Goal: Transaction & Acquisition: Purchase product/service

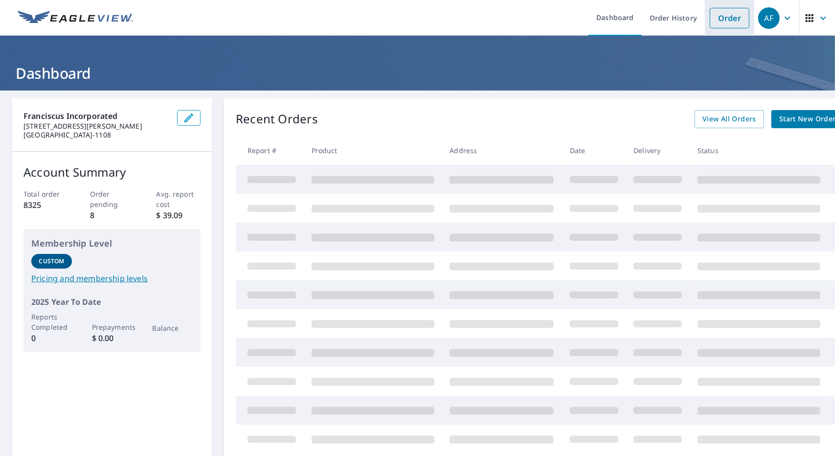
click at [722, 19] on link "Order" at bounding box center [730, 18] width 40 height 21
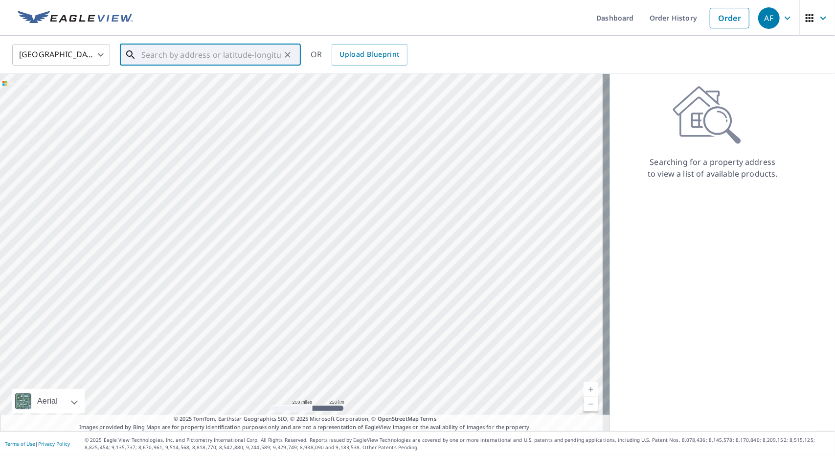
click at [269, 45] on input "text" at bounding box center [210, 54] width 139 height 27
click at [250, 92] on p "[GEOGRAPHIC_DATA]" at bounding box center [216, 94] width 154 height 10
type input "[STREET_ADDRESS]"
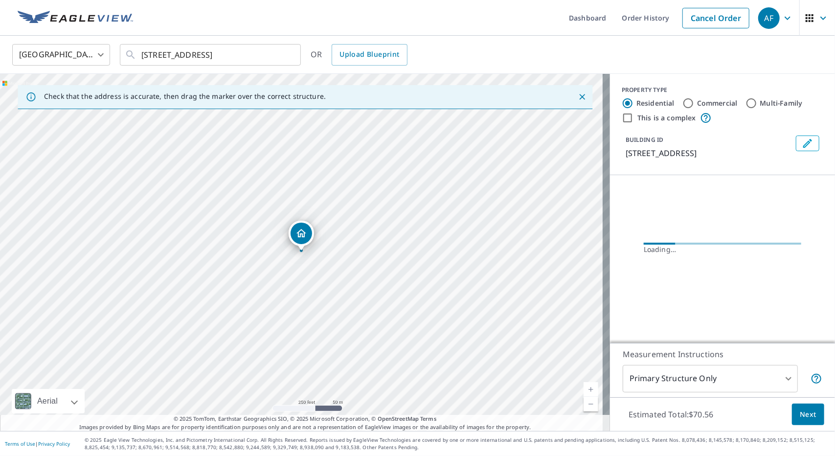
click at [584, 389] on link "Current Level 17, Zoom In" at bounding box center [591, 389] width 15 height 15
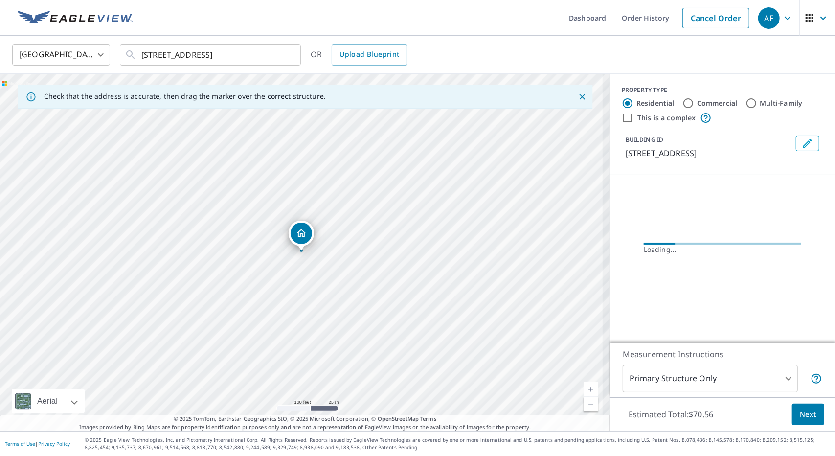
click at [584, 389] on link "Current Level 18, Zoom In" at bounding box center [591, 389] width 15 height 15
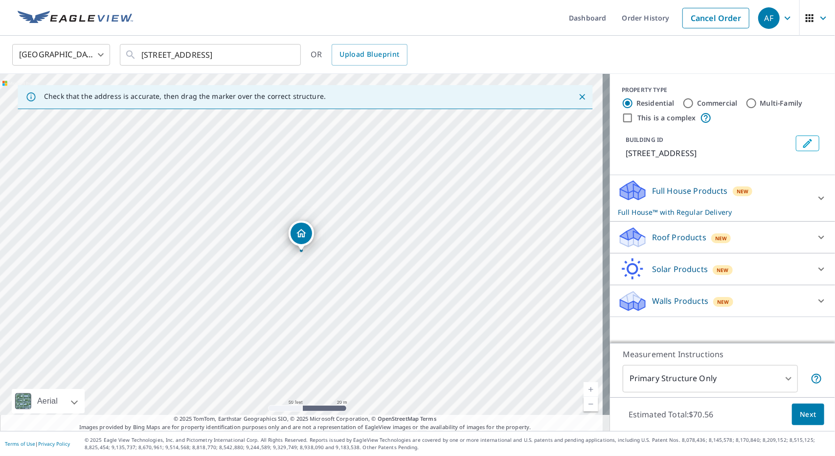
click at [753, 217] on p "Full House™ with Regular Delivery" at bounding box center [714, 212] width 192 height 10
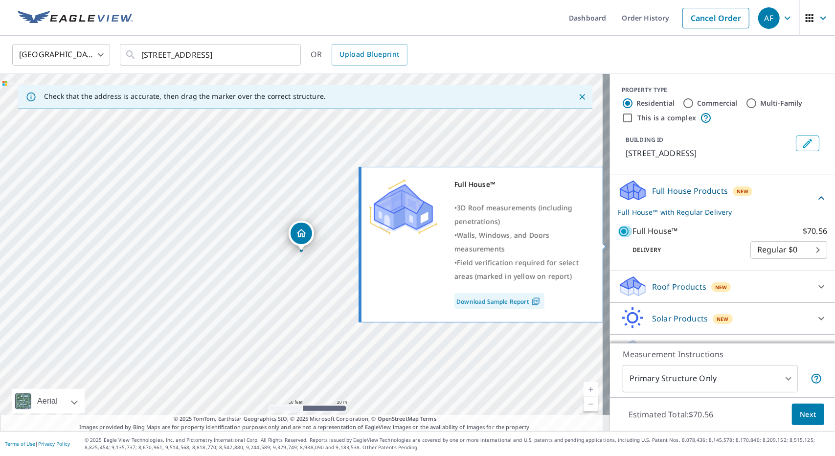
click at [618, 237] on input "Full House™ $70.56" at bounding box center [625, 232] width 15 height 12
checkbox input "false"
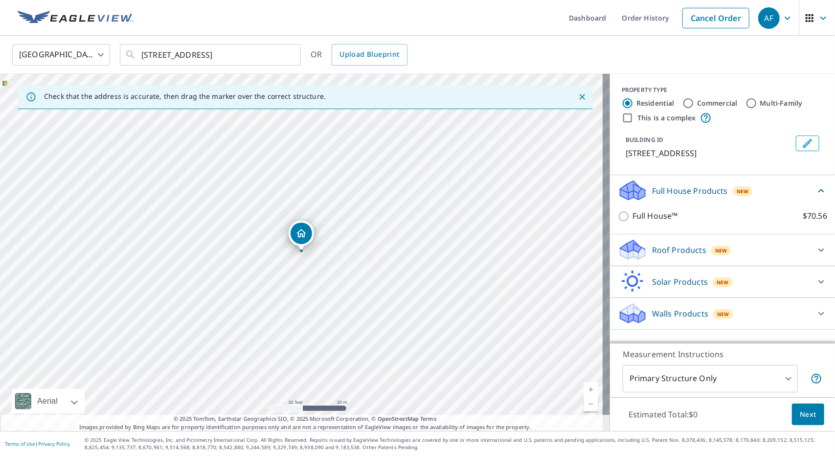
click at [752, 261] on div "Roof Products New" at bounding box center [714, 249] width 192 height 23
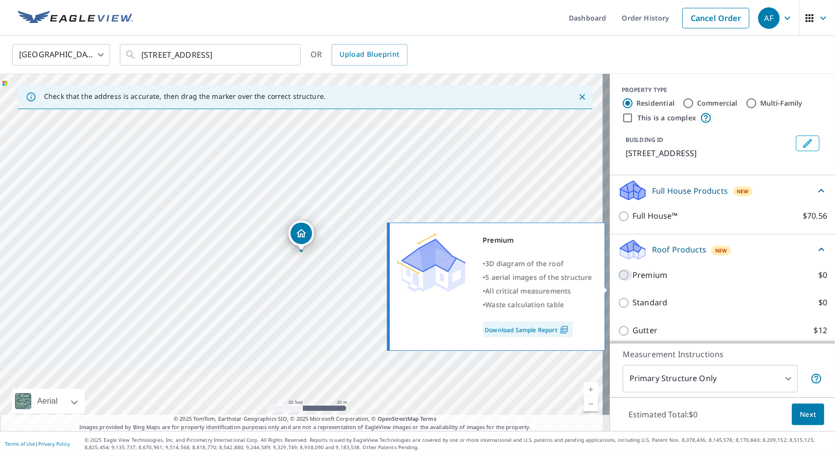
click at [618, 281] on input "Premium $0" at bounding box center [625, 275] width 15 height 12
checkbox input "true"
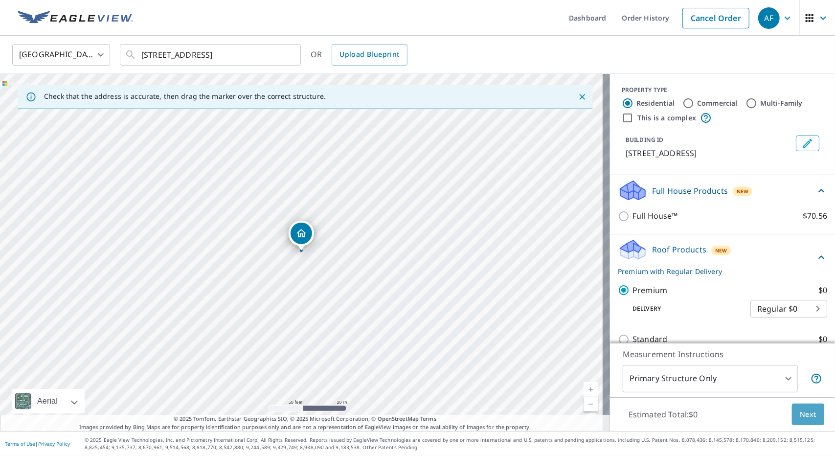
click at [800, 412] on span "Next" at bounding box center [808, 415] width 17 height 12
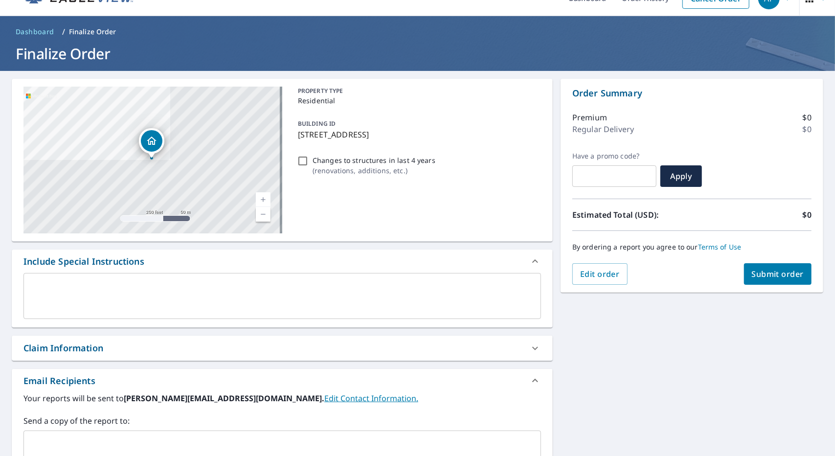
scroll to position [98, 0]
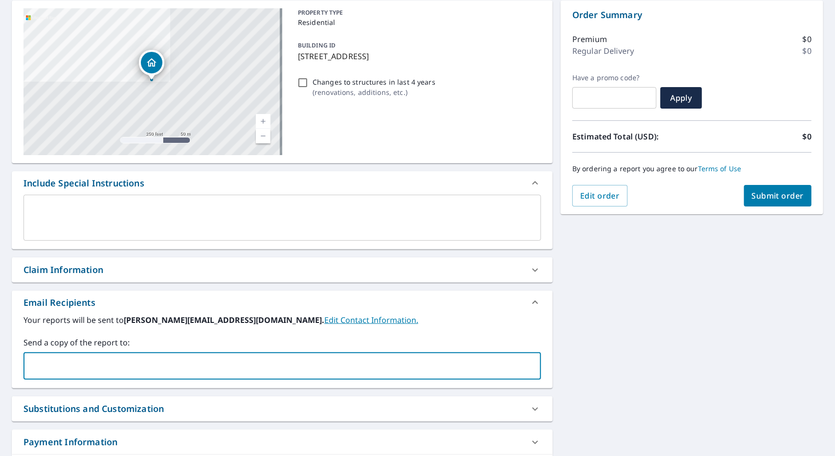
click at [375, 365] on input "text" at bounding box center [275, 366] width 494 height 19
type input "[PERSON_NAME][EMAIL_ADDRESS][DOMAIN_NAME]"
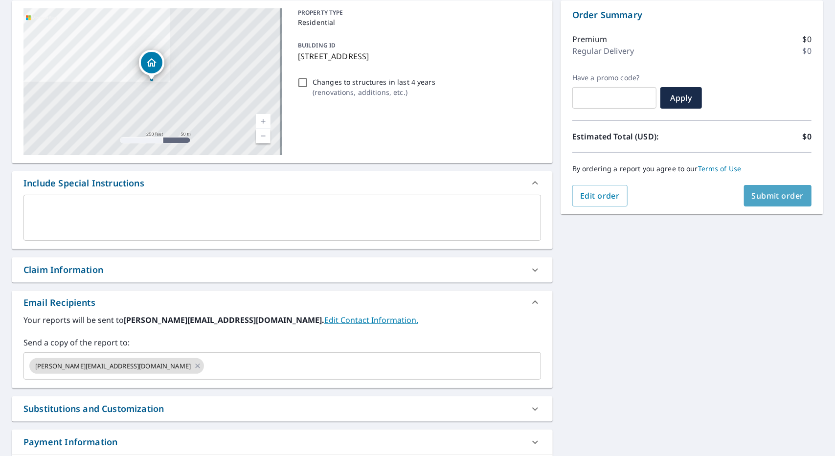
click at [775, 197] on span "Submit order" at bounding box center [778, 195] width 52 height 11
checkbox input "true"
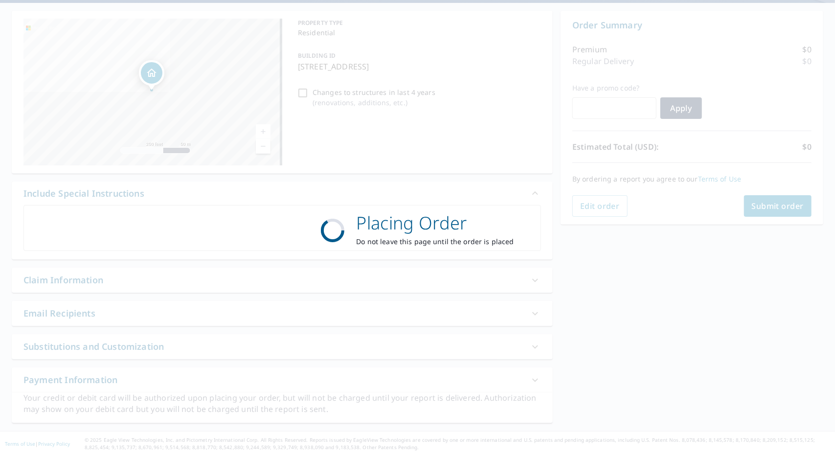
scroll to position [86, 0]
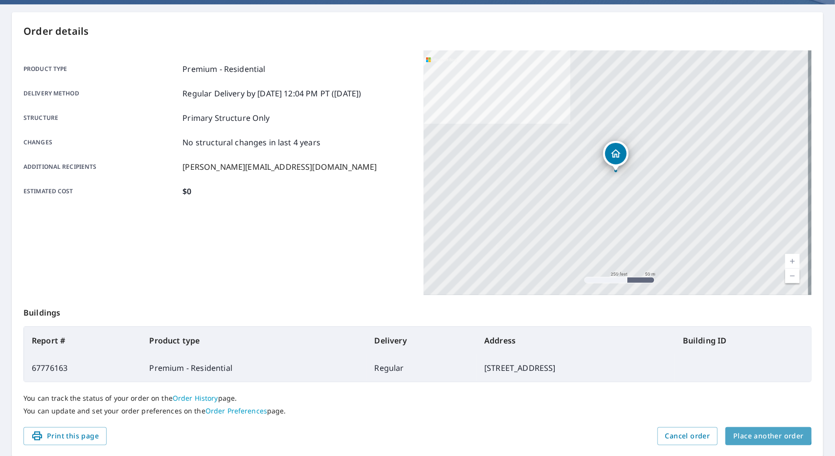
click at [749, 432] on span "Place another order" at bounding box center [768, 436] width 70 height 12
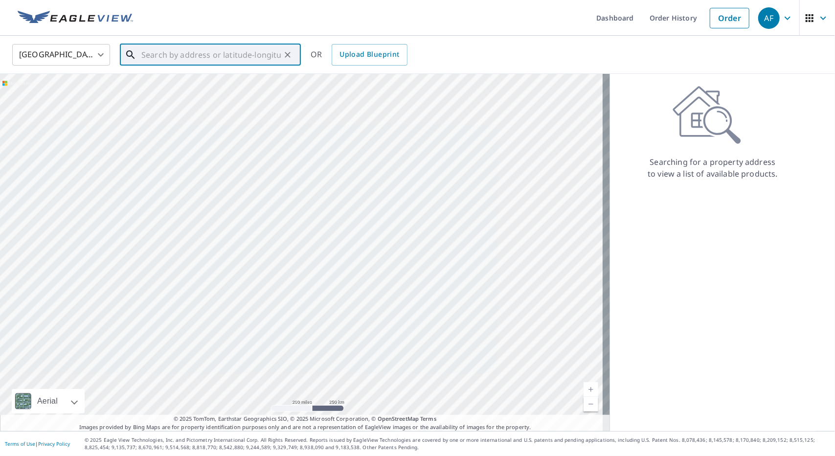
click at [224, 54] on input "text" at bounding box center [210, 54] width 139 height 27
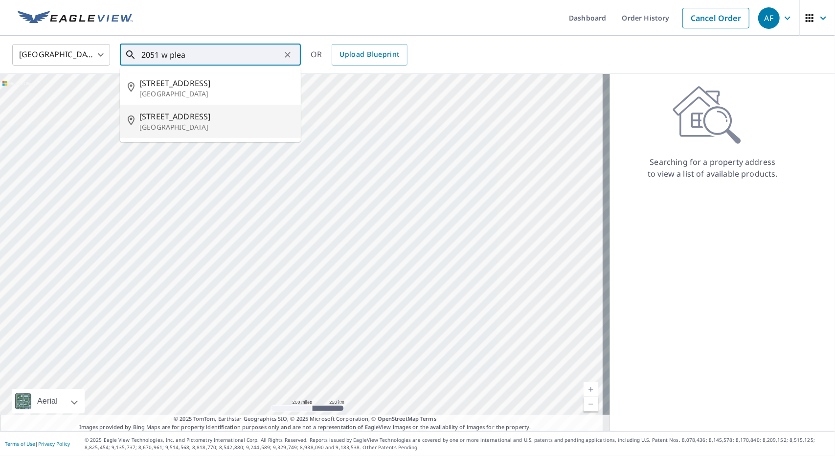
click at [225, 115] on span "[STREET_ADDRESS]" at bounding box center [216, 117] width 154 height 12
type input "[STREET_ADDRESS]"
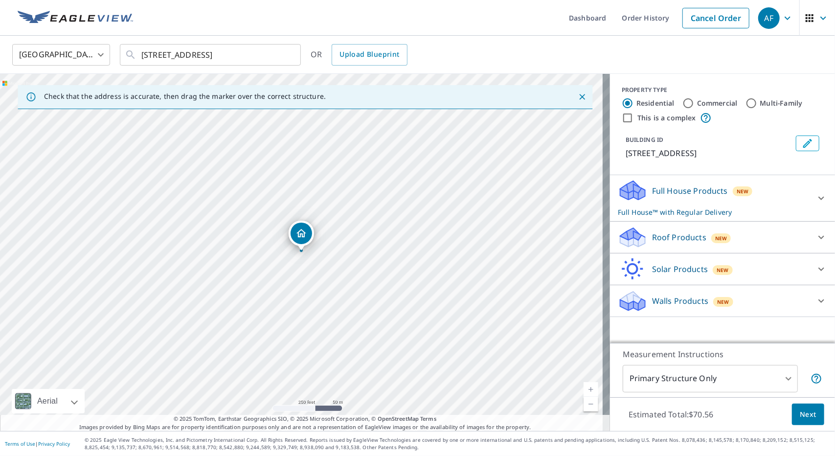
click at [586, 390] on link "Current Level 17, Zoom In" at bounding box center [591, 389] width 15 height 15
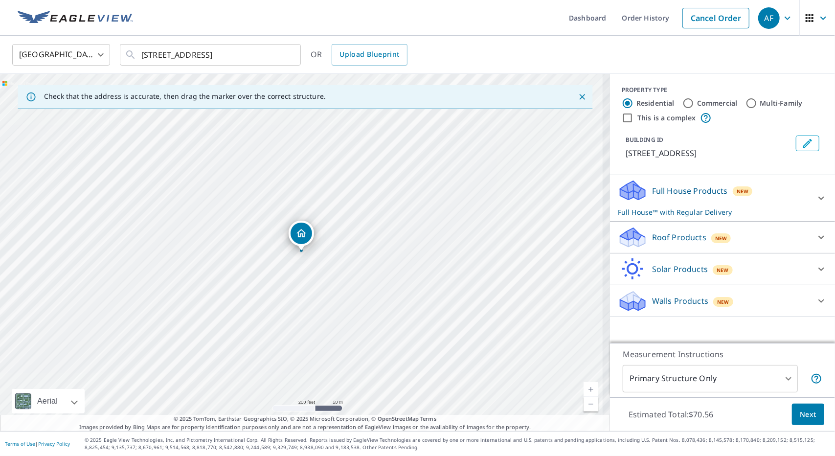
click at [586, 390] on link "Current Level 17, Zoom In" at bounding box center [591, 389] width 15 height 15
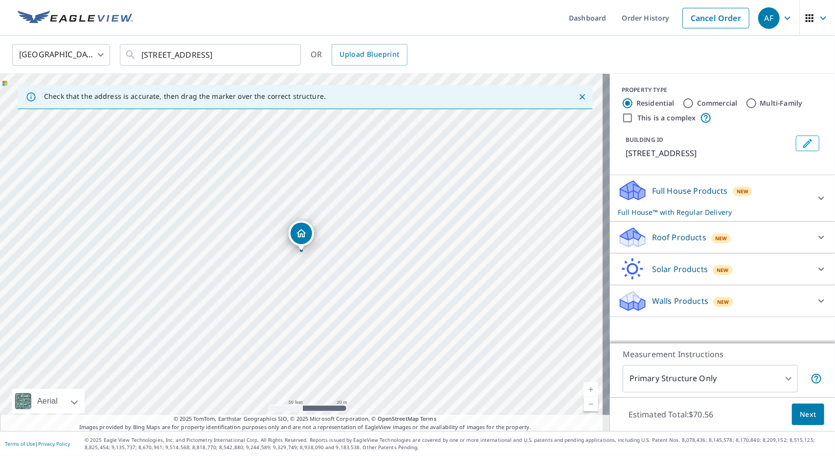
click at [709, 197] on p "Full House Products" at bounding box center [690, 191] width 76 height 12
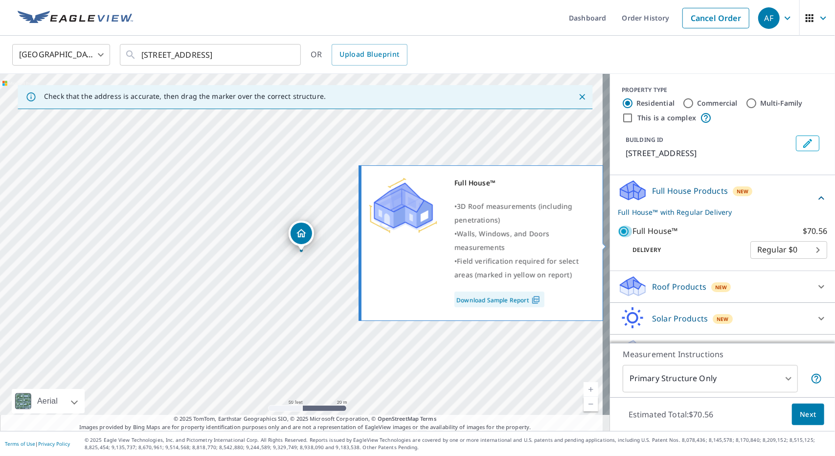
click at [618, 237] on input "Full House™ $70.56" at bounding box center [625, 232] width 15 height 12
checkbox input "false"
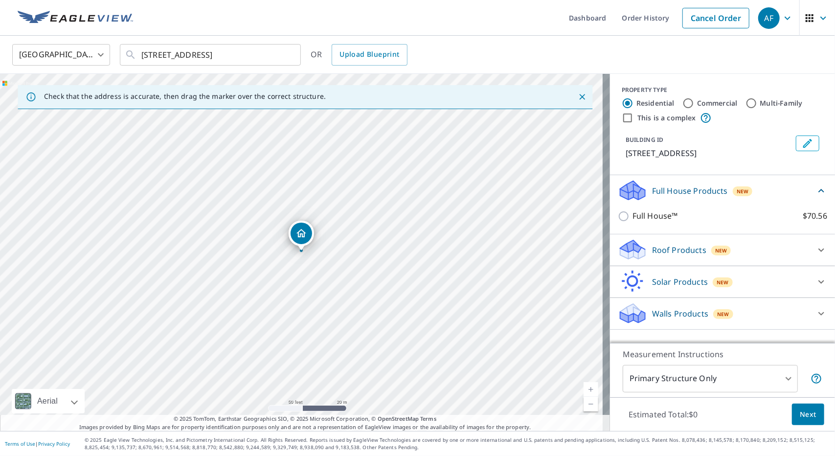
click at [722, 261] on div "Roof Products New" at bounding box center [714, 249] width 192 height 23
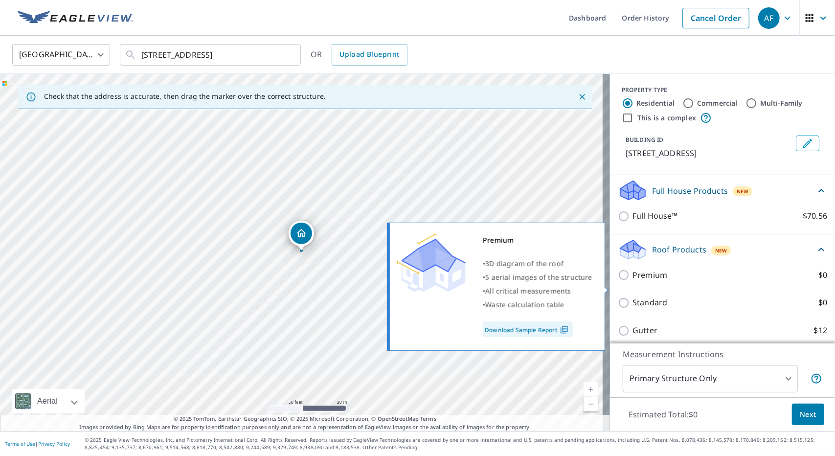
click at [619, 281] on input "Premium $0" at bounding box center [625, 275] width 15 height 12
checkbox input "true"
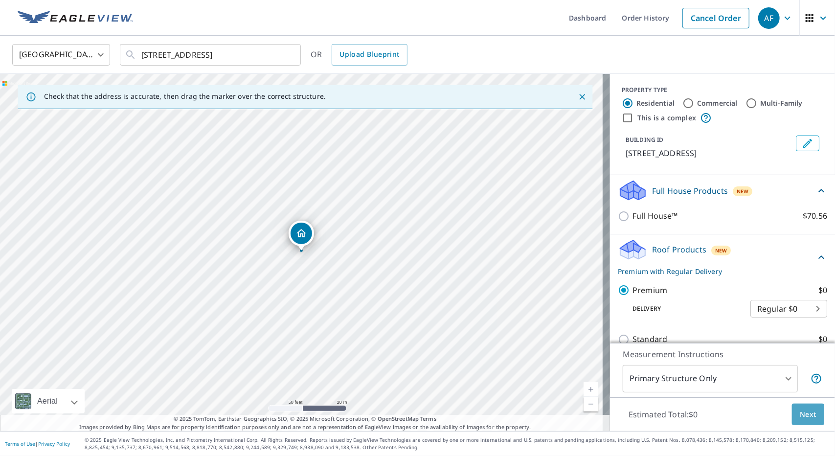
click at [805, 421] on button "Next" at bounding box center [808, 415] width 32 height 22
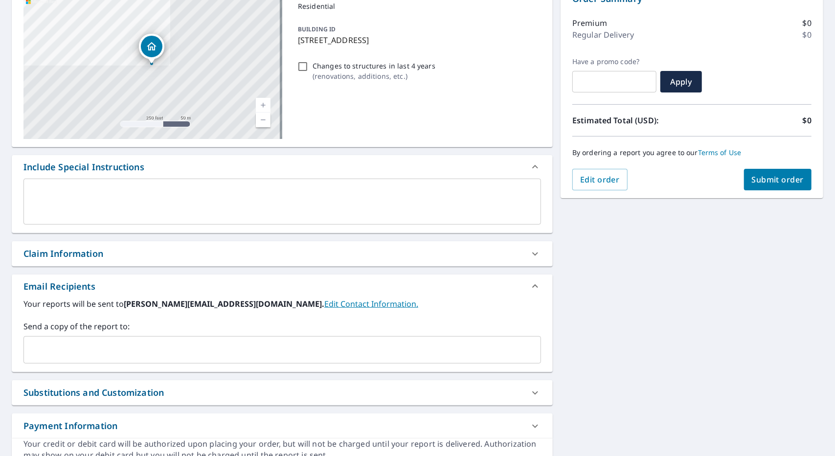
scroll to position [137, 0]
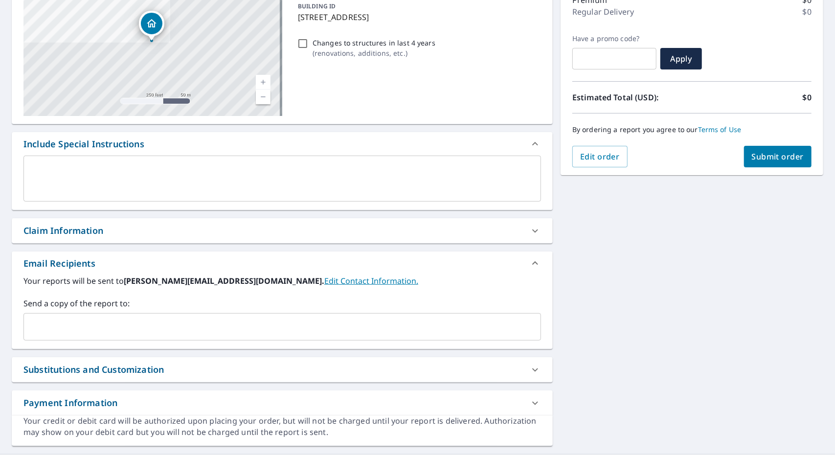
click at [319, 338] on div "​" at bounding box center [282, 326] width 518 height 27
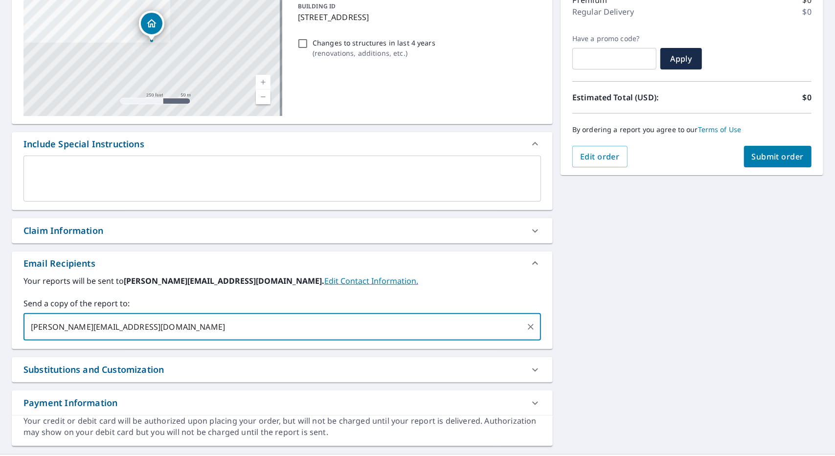
type input "[PERSON_NAME][EMAIL_ADDRESS][DOMAIN_NAME]"
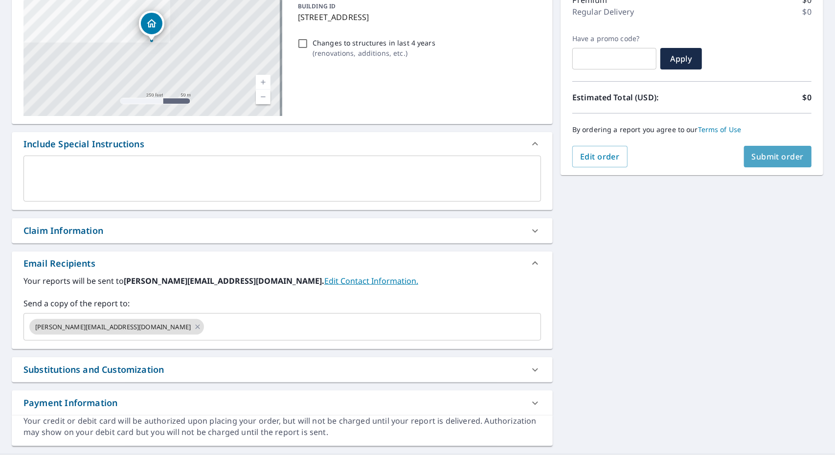
click at [793, 158] on span "Submit order" at bounding box center [778, 156] width 52 height 11
checkbox input "true"
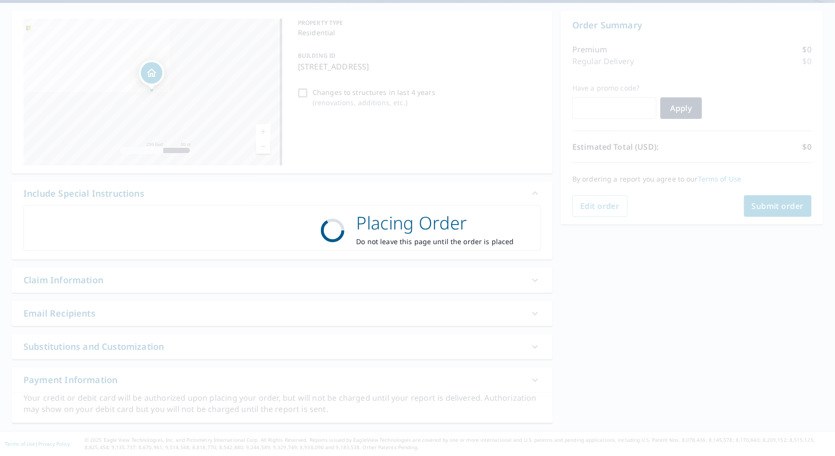
scroll to position [86, 0]
